Goal: Task Accomplishment & Management: Manage account settings

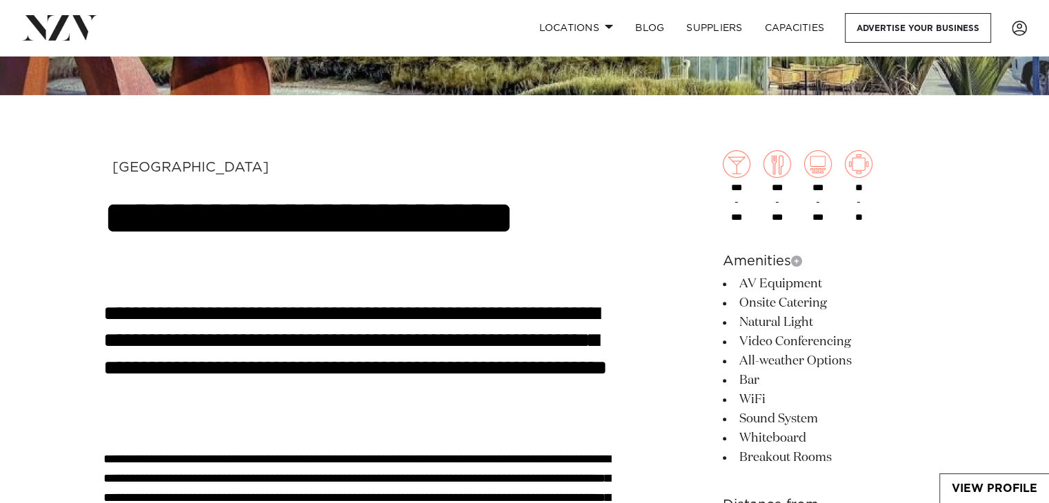
scroll to position [207, 0]
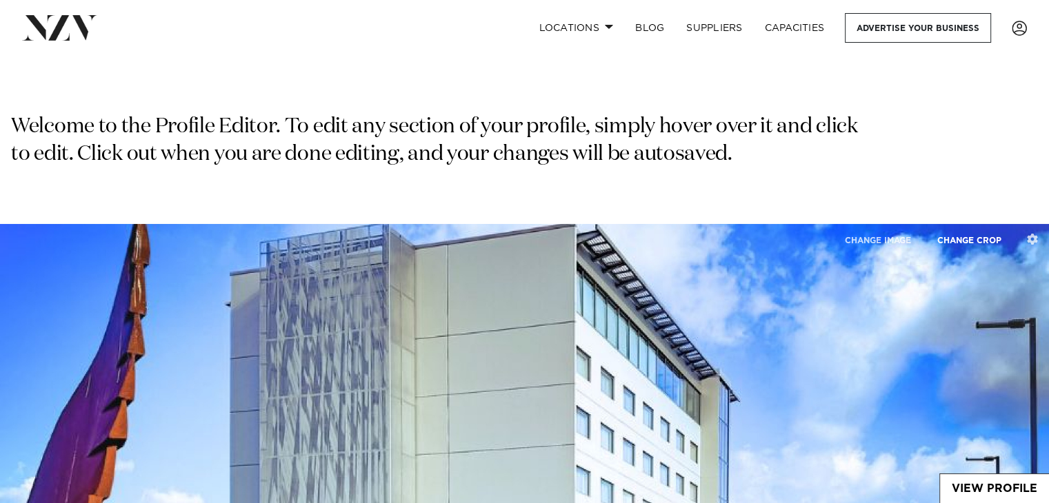
type input "**********"
type input "****"
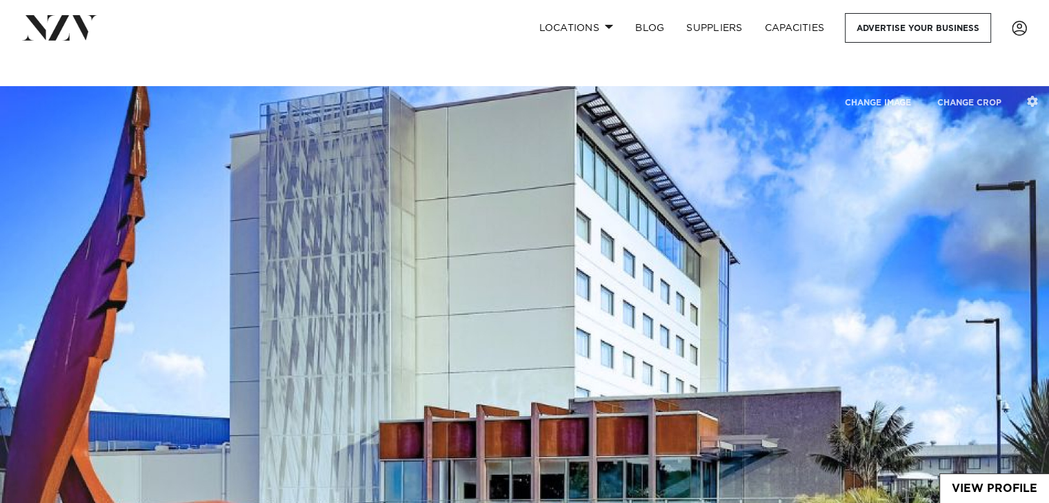
scroll to position [69, 0]
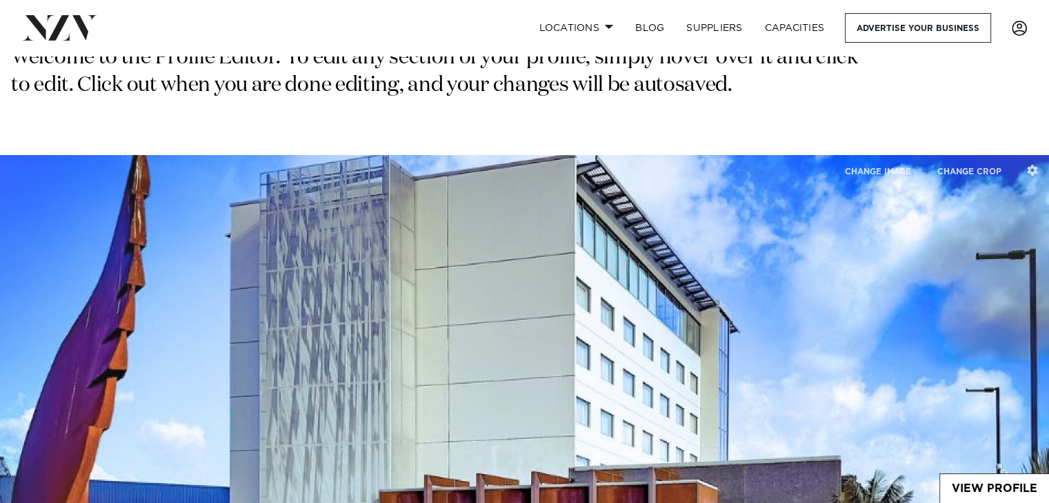
click at [1017, 28] on span at bounding box center [1019, 28] width 15 height 15
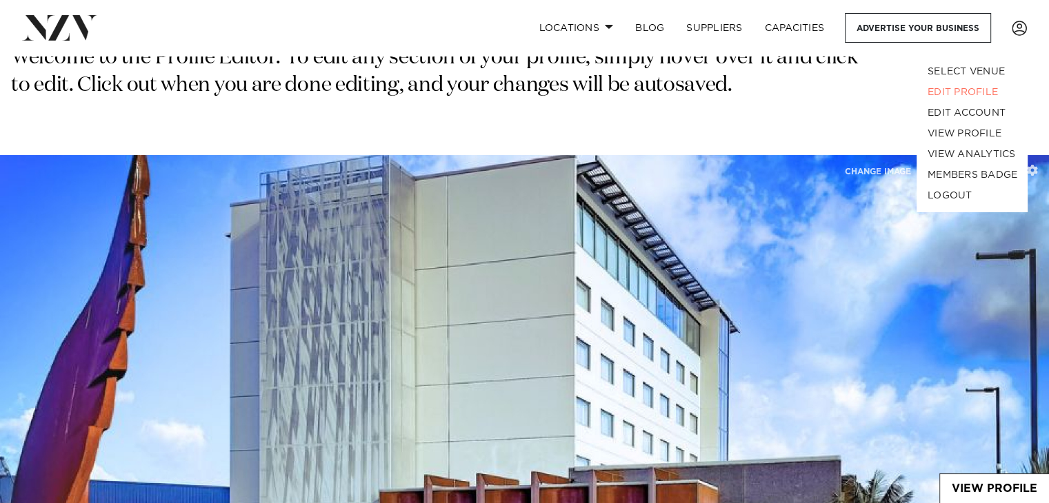
click at [730, 133] on div "Welcome to the Profile Editor. To edit any section of your profile, simply hove…" at bounding box center [524, 100] width 1049 height 110
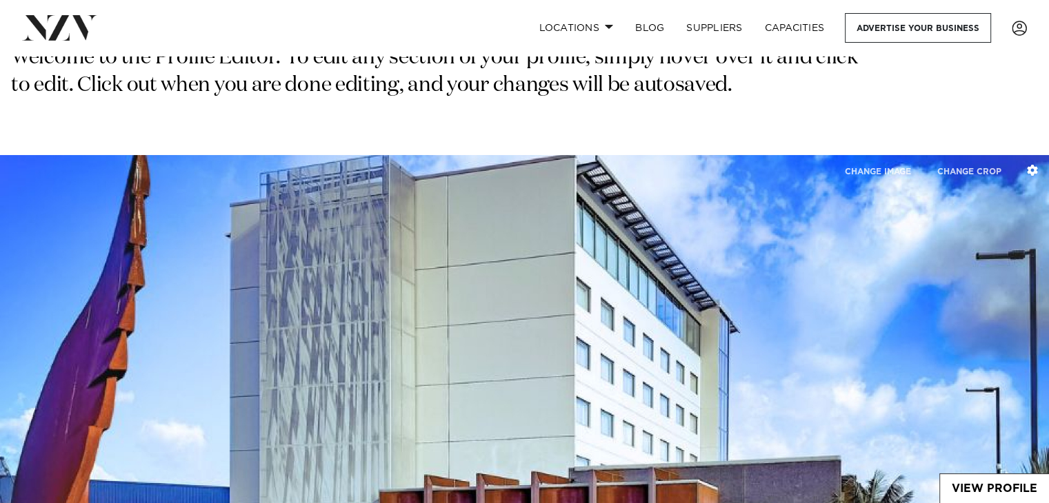
click at [1024, 167] on button "button" at bounding box center [1032, 171] width 33 height 32
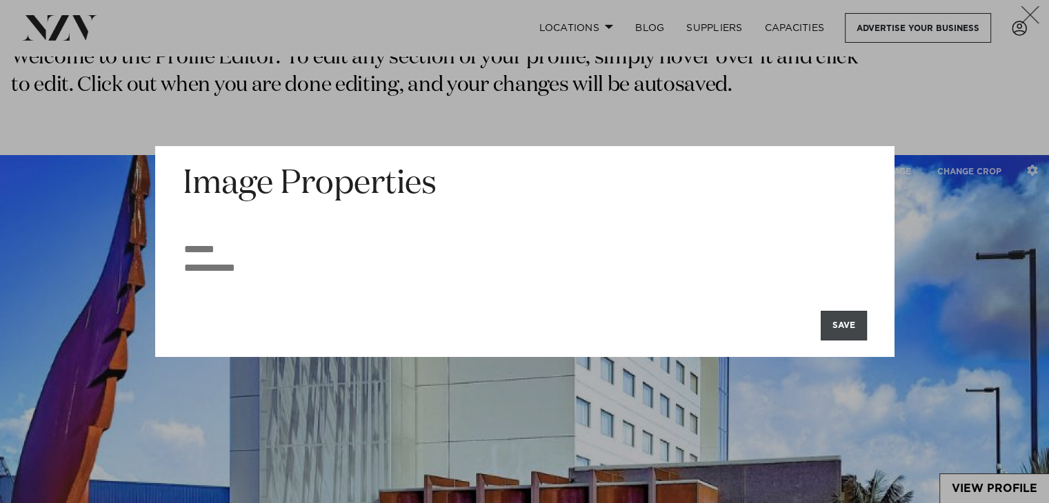
click at [864, 328] on button "SAVE" at bounding box center [844, 326] width 46 height 30
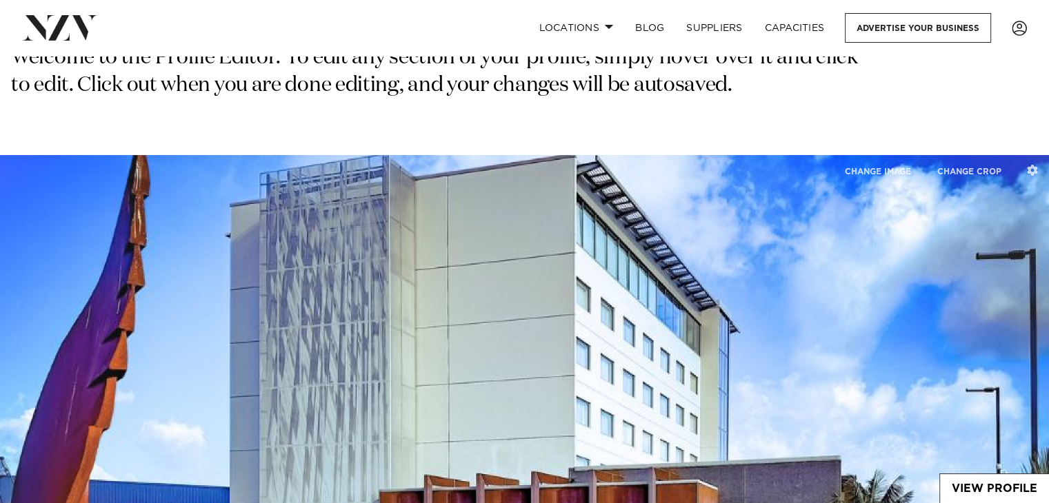
scroll to position [138, 0]
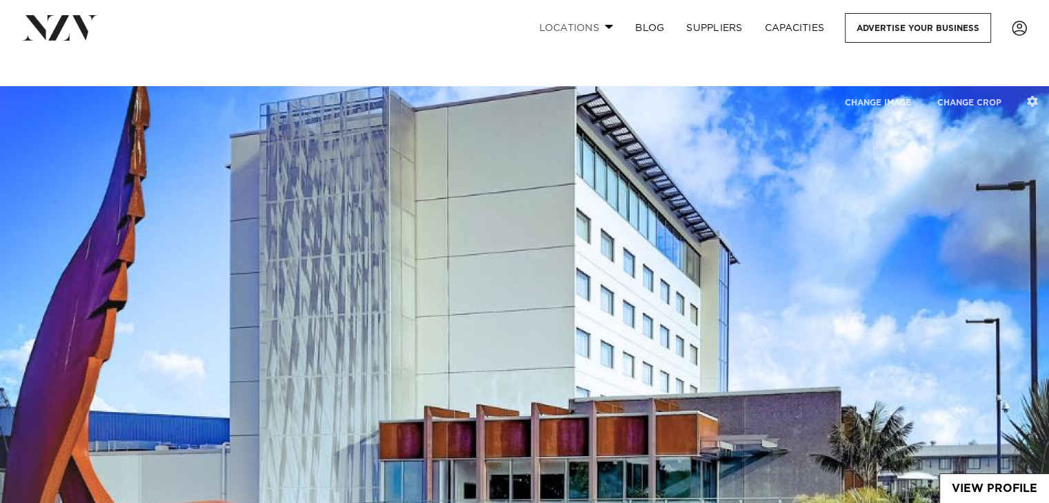
click at [603, 26] on link "Locations" at bounding box center [576, 28] width 97 height 30
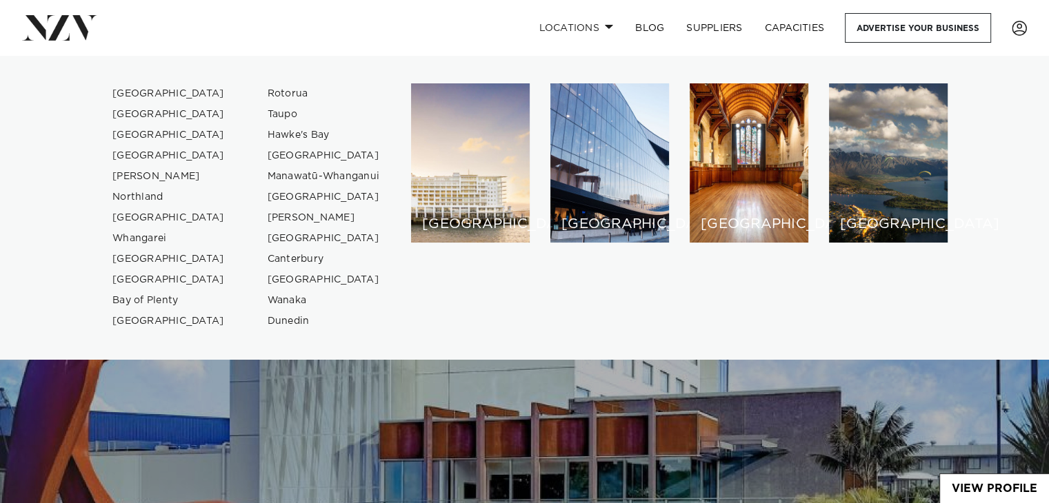
click at [725, 424] on img at bounding box center [524, 332] width 1049 height 492
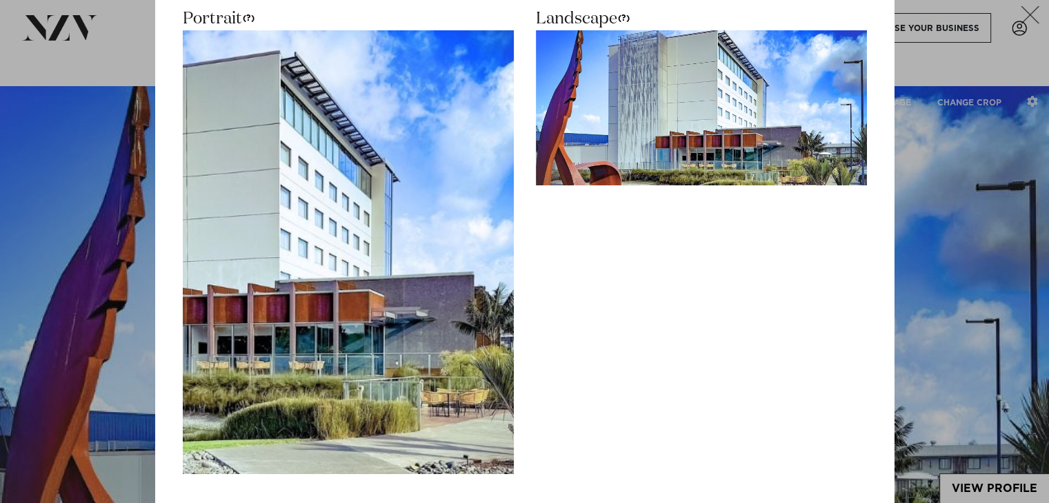
scroll to position [174, 0]
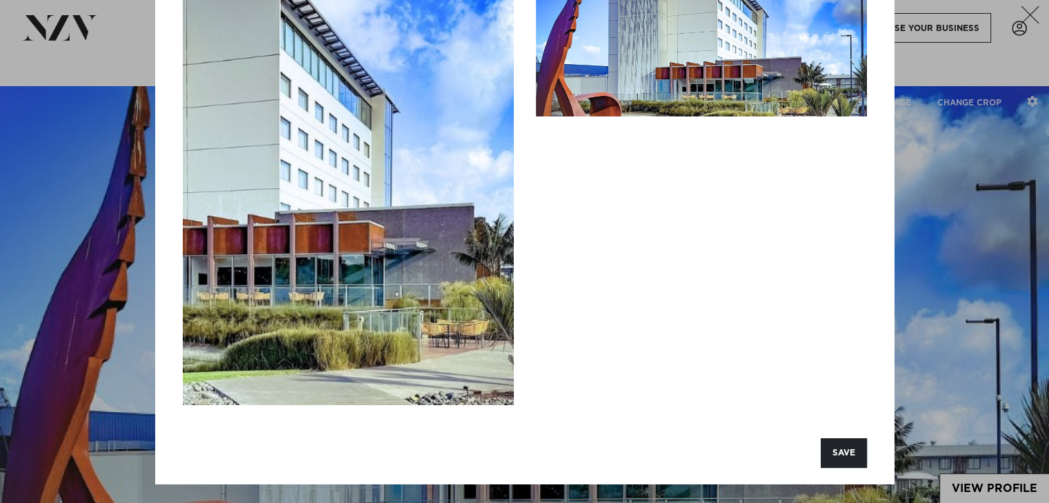
click at [1036, 14] on icon "button" at bounding box center [1030, 14] width 19 height 17
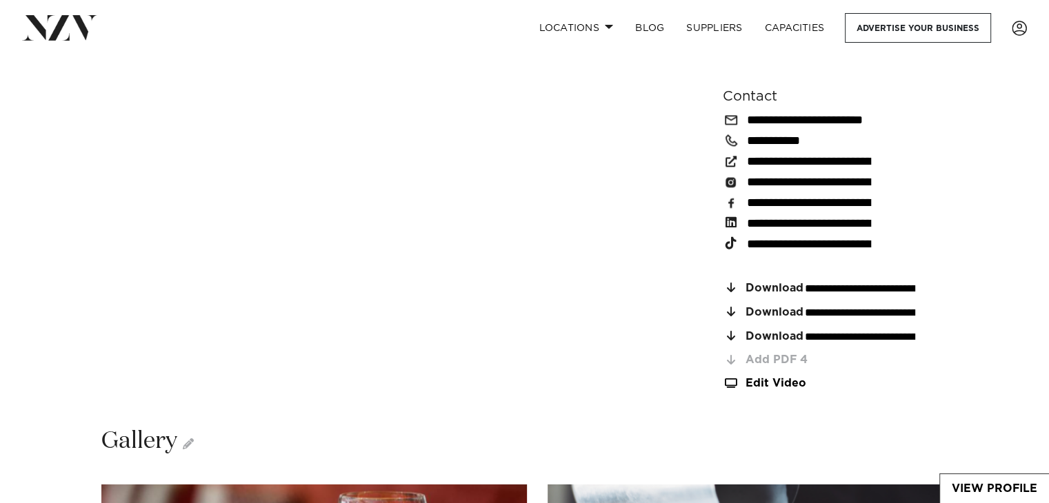
scroll to position [1862, 0]
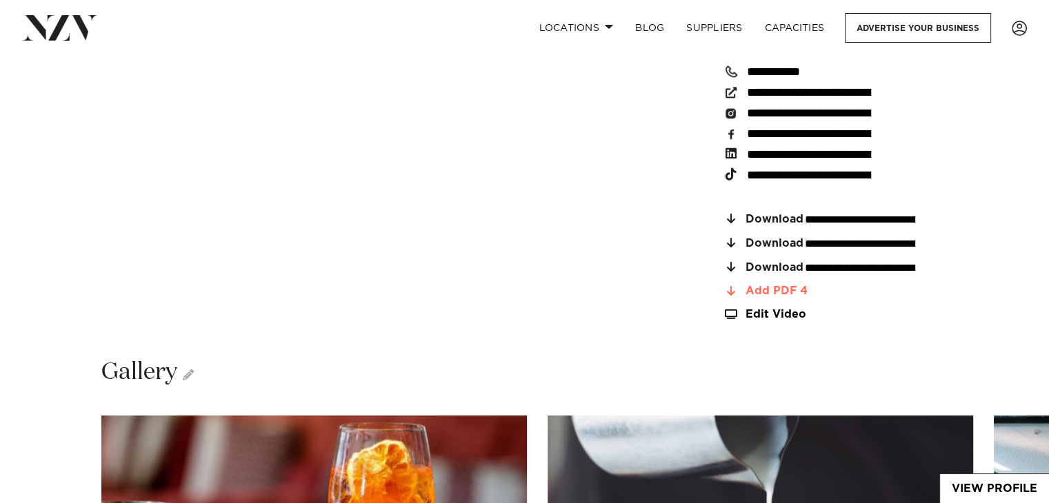
click at [758, 286] on div "Add PDF 4" at bounding box center [847, 292] width 202 height 12
click at [864, 237] on input "**********" at bounding box center [860, 243] width 113 height 13
click at [767, 238] on span "Download" at bounding box center [775, 244] width 58 height 12
click at [732, 237] on icon at bounding box center [731, 242] width 8 height 11
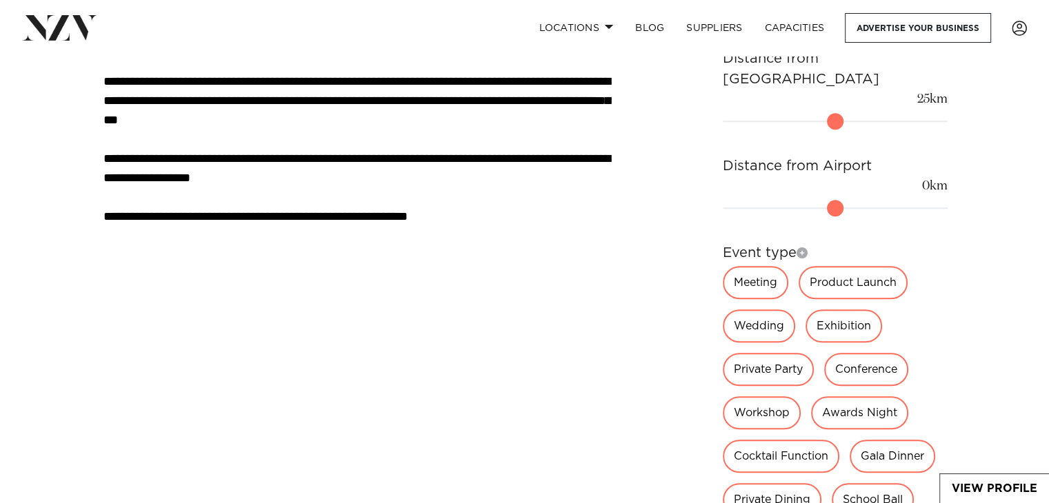
scroll to position [612, 0]
